Goal: Information Seeking & Learning: Learn about a topic

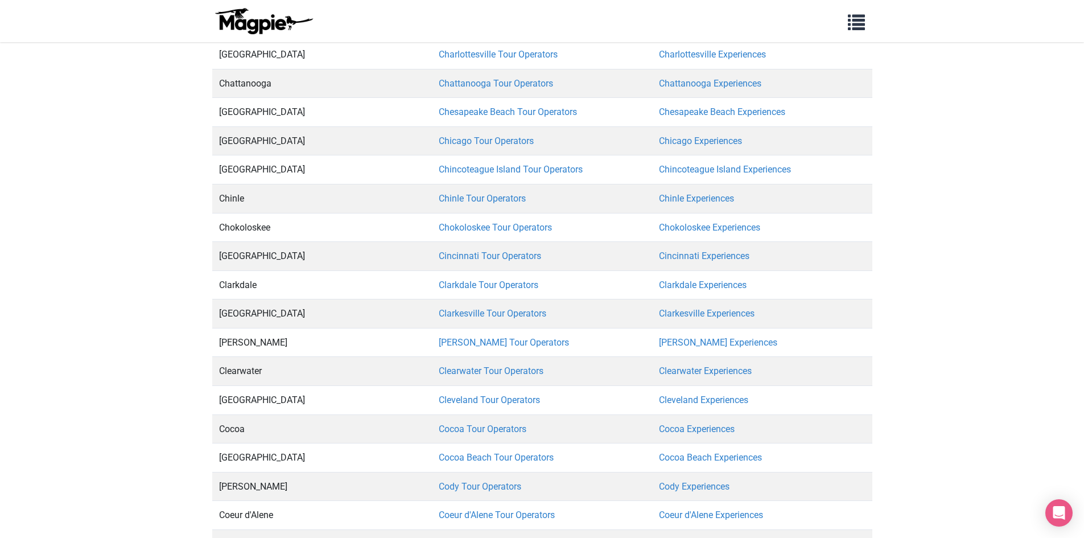
scroll to position [138415, 0]
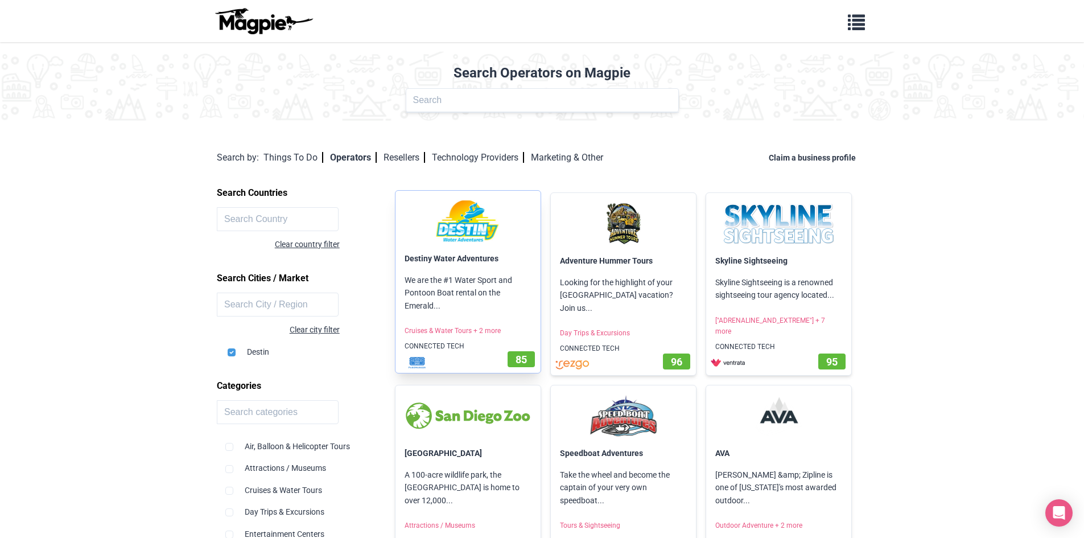
click at [453, 245] on link at bounding box center [467, 221] width 145 height 61
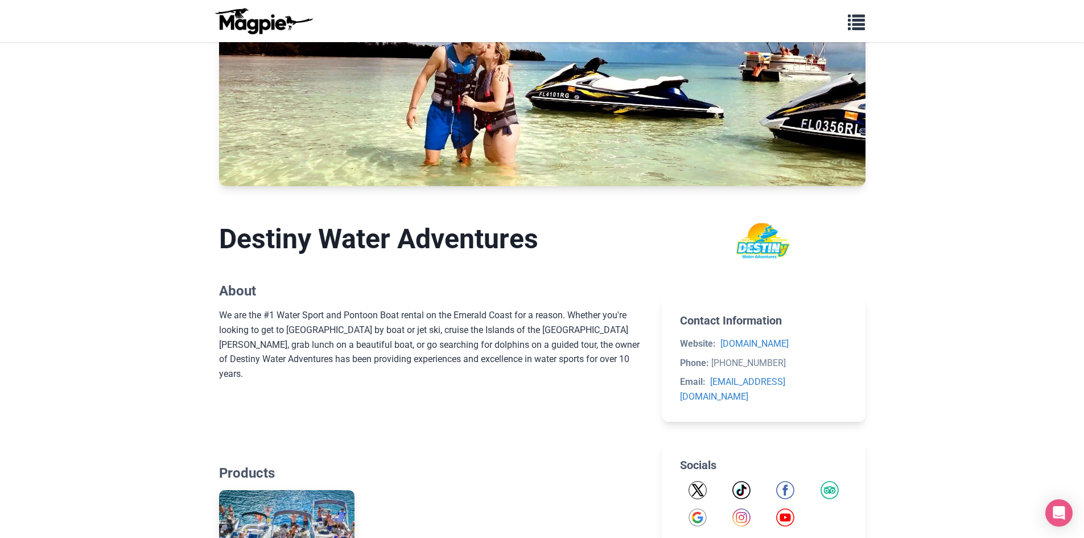
scroll to position [57, 0]
